Goal: Communication & Community: Share content

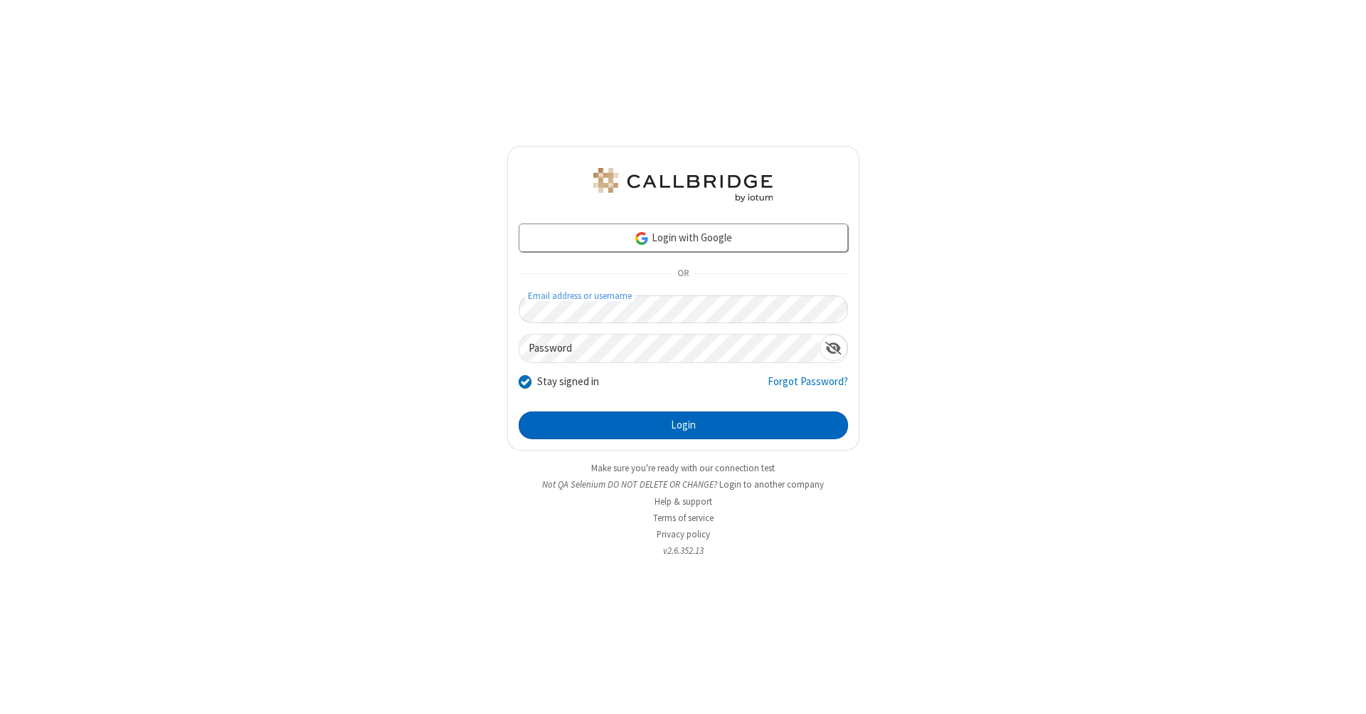
click at [683, 425] on button "Login" at bounding box center [683, 425] width 329 height 28
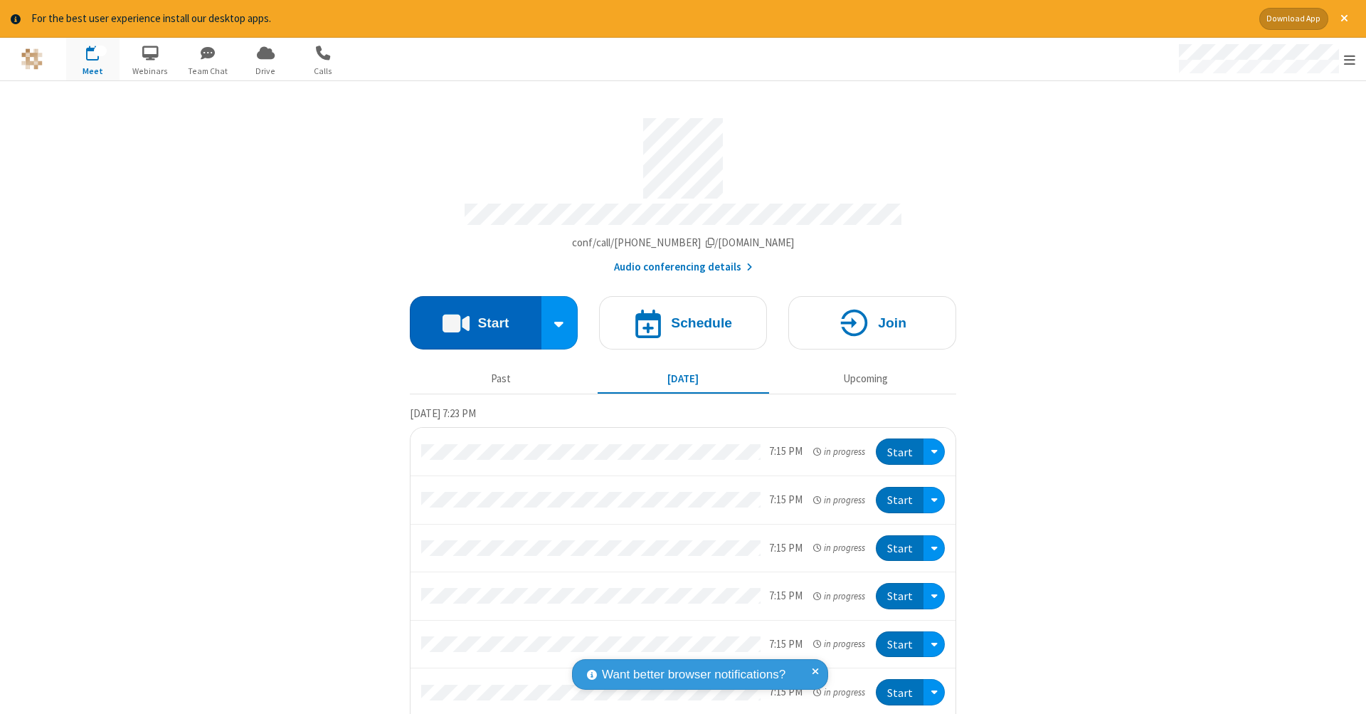
click at [470, 315] on button "Start" at bounding box center [476, 322] width 132 height 53
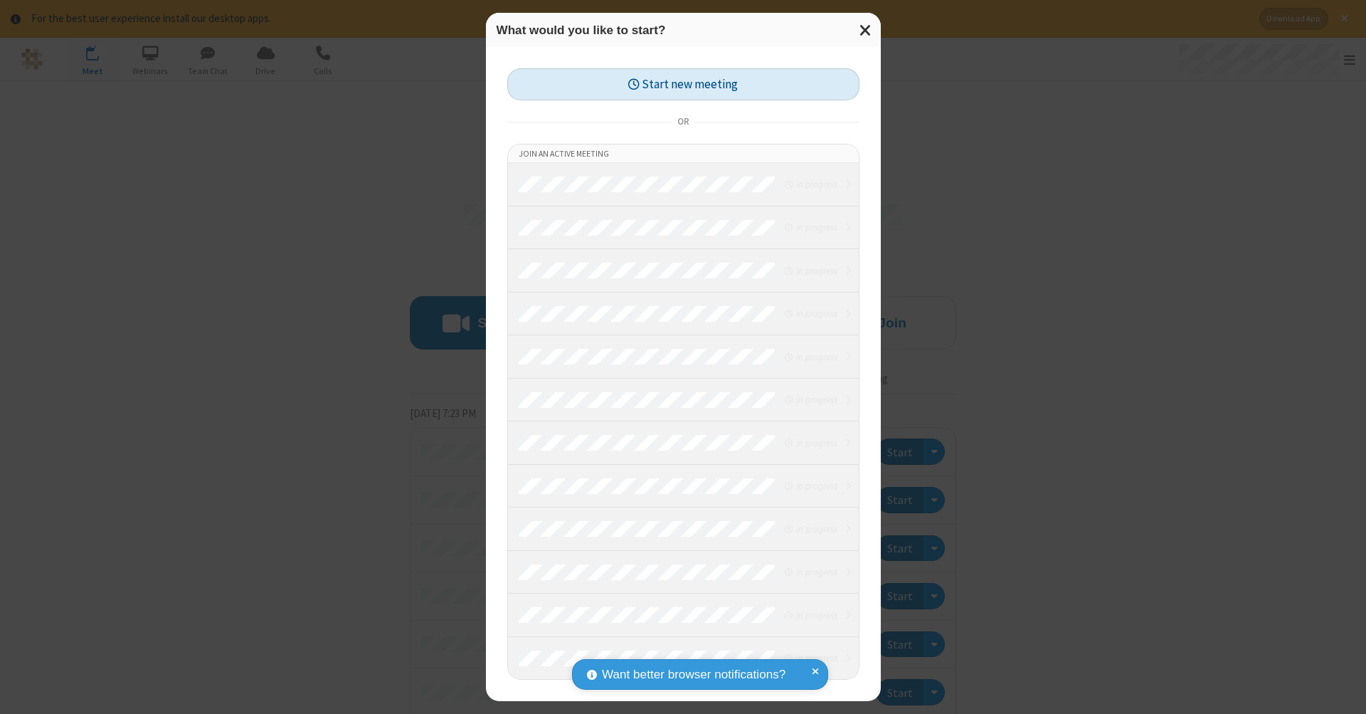
click at [683, 84] on button "Start new meeting" at bounding box center [683, 84] width 352 height 32
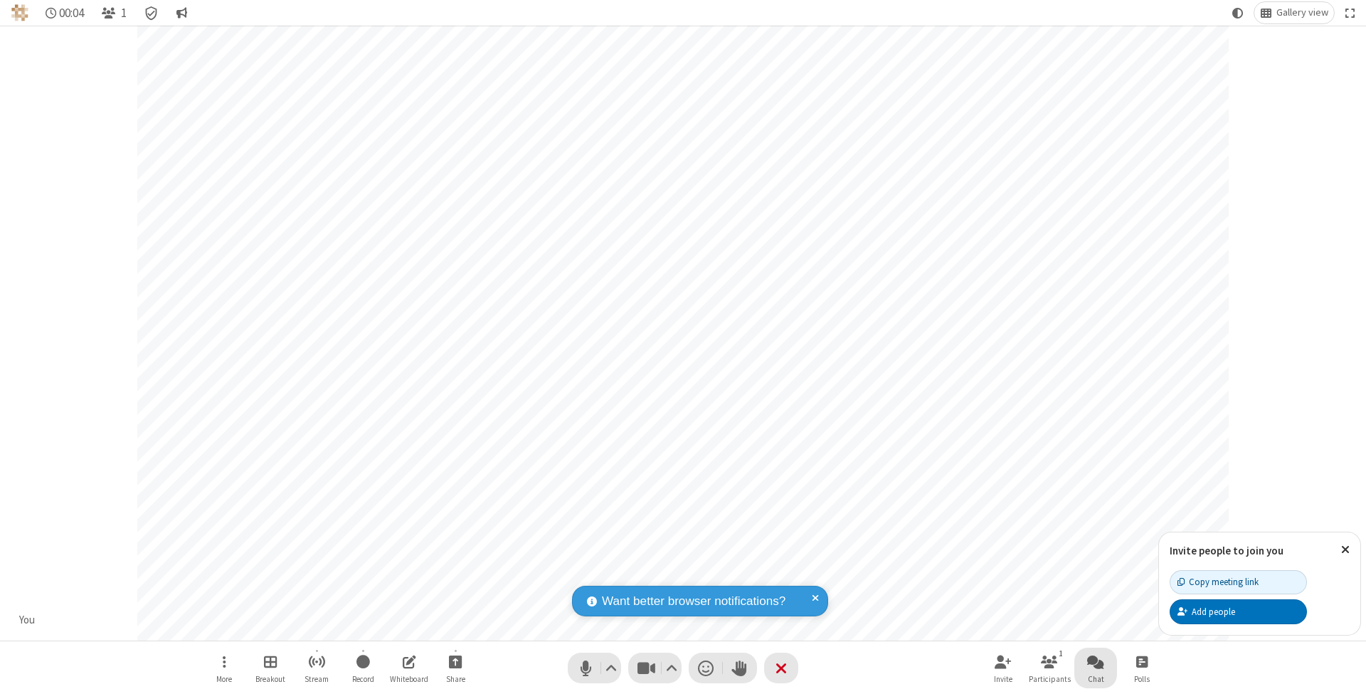
click at [1095, 661] on span "Open chat" at bounding box center [1095, 661] width 17 height 18
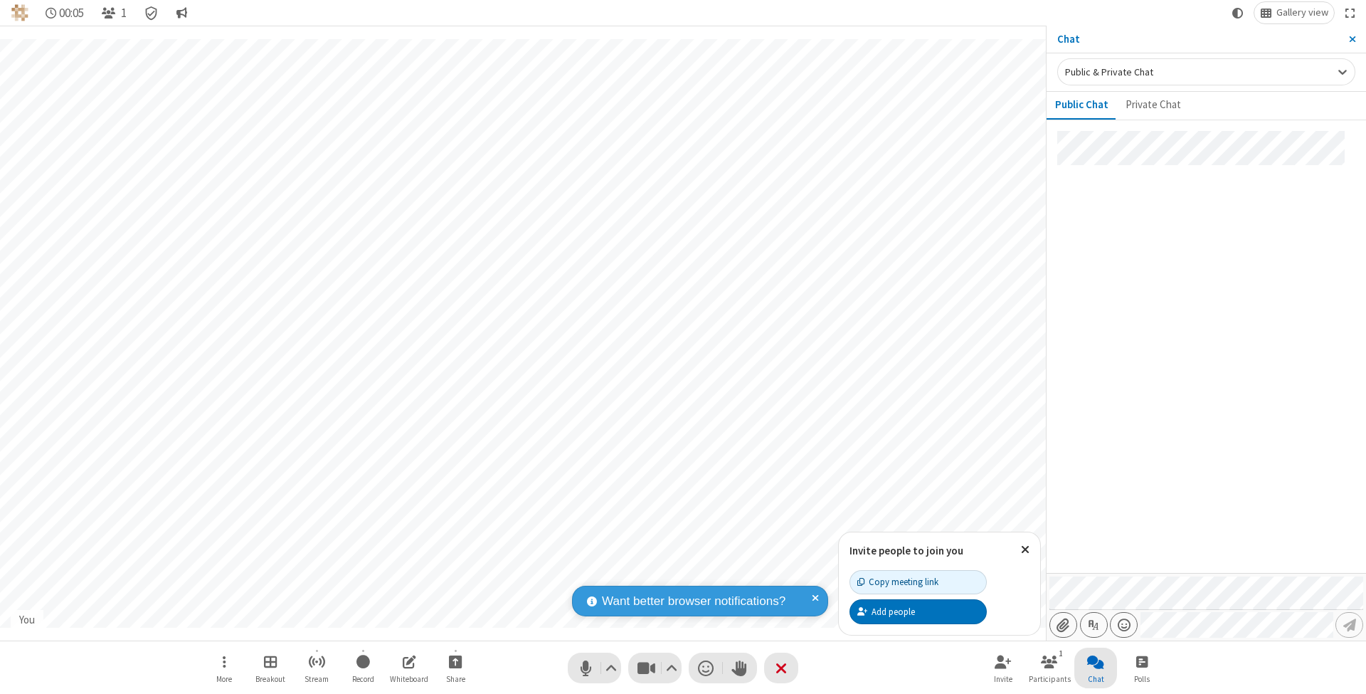
type input "C:\fakepath\doc_test.docx"
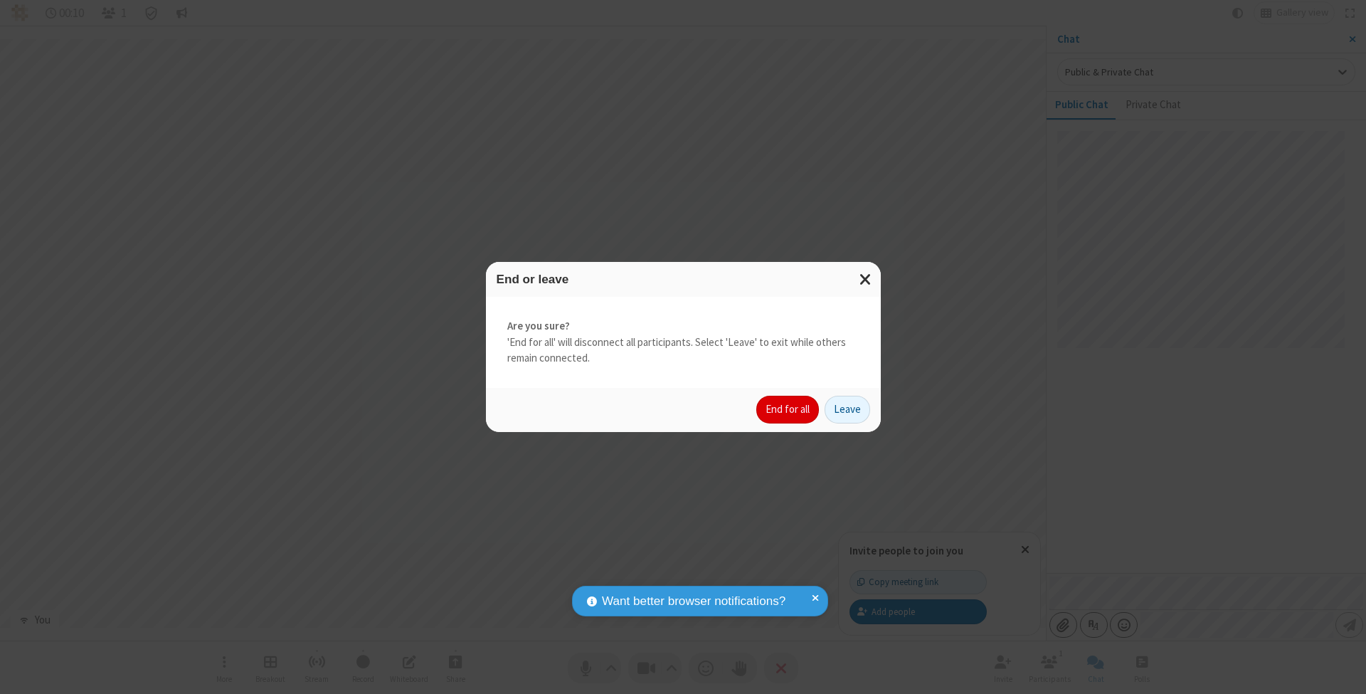
click at [788, 408] on button "End for all" at bounding box center [787, 410] width 63 height 28
